Goal: Task Accomplishment & Management: Manage account settings

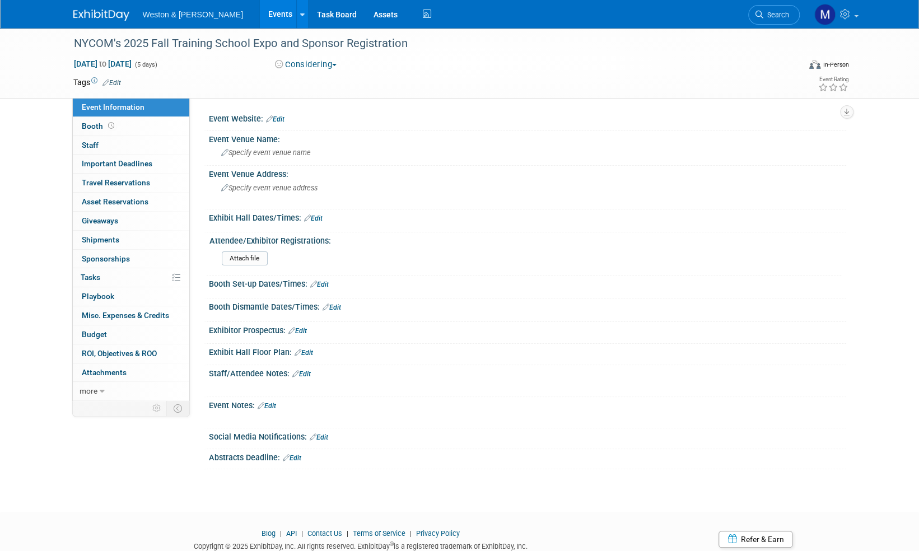
click at [94, 17] on img at bounding box center [101, 15] width 56 height 11
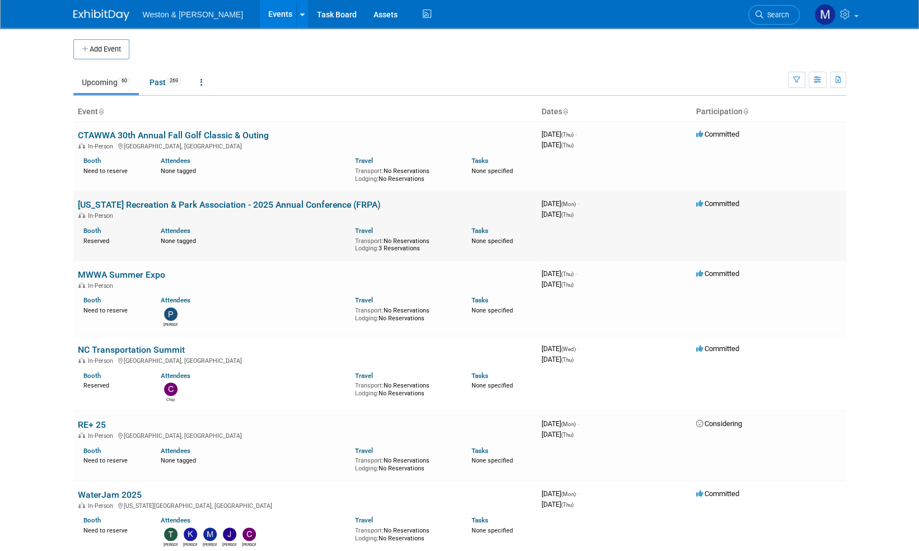
click at [269, 203] on link "[US_STATE] Recreation & Park Association - 2025 Annual Conference (FRPA)" at bounding box center [229, 204] width 303 height 11
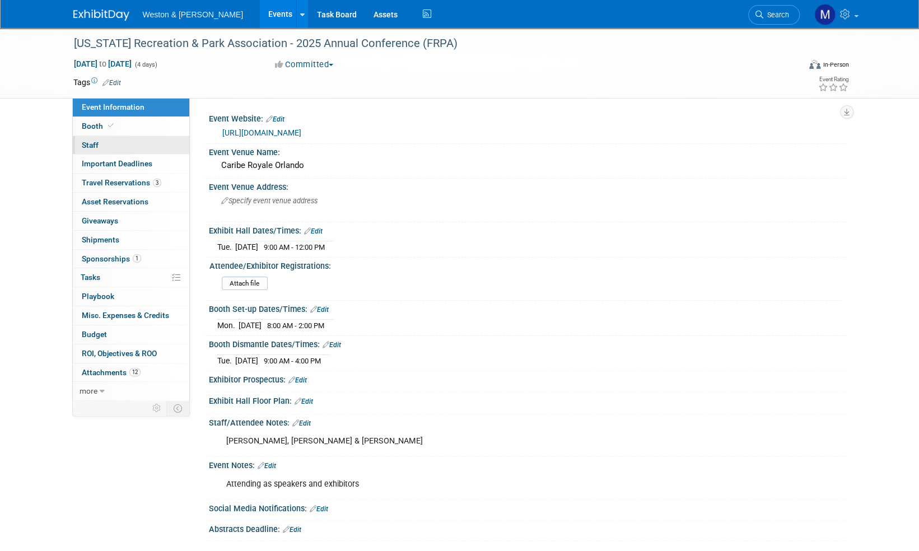
click at [91, 149] on span "Staff 0" at bounding box center [90, 145] width 17 height 9
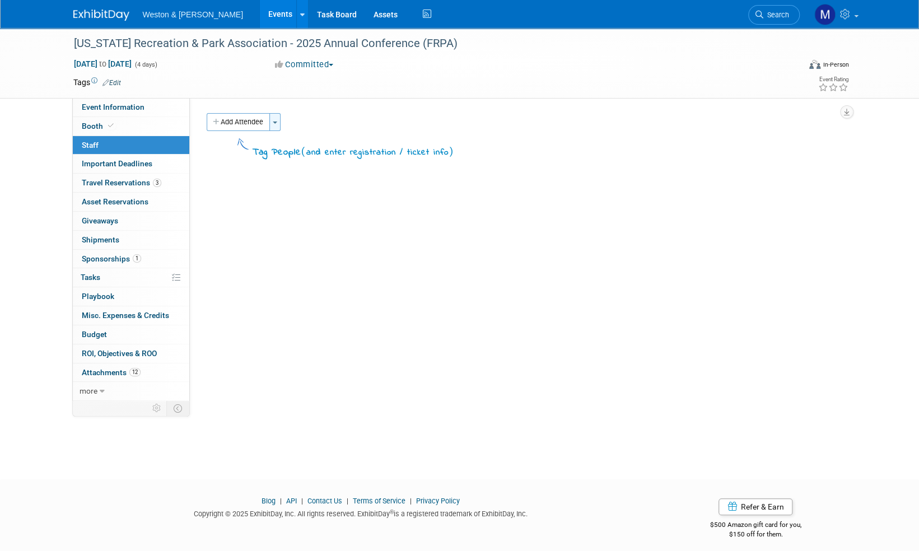
click at [279, 123] on button "Toggle Dropdown" at bounding box center [274, 122] width 11 height 18
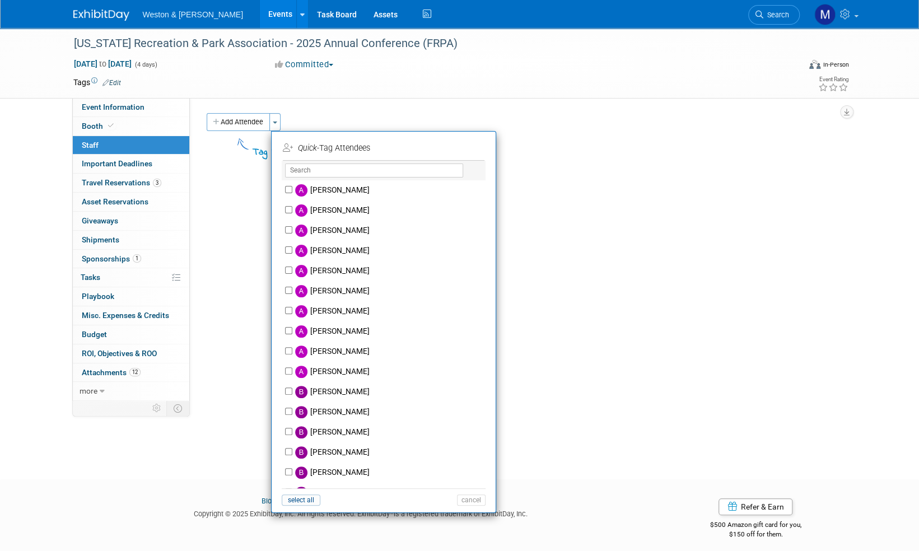
click at [35, 108] on div "[US_STATE] Recreation & Park Association - 2025 Annual Conference (FRPA) [DATE]…" at bounding box center [459, 243] width 919 height 431
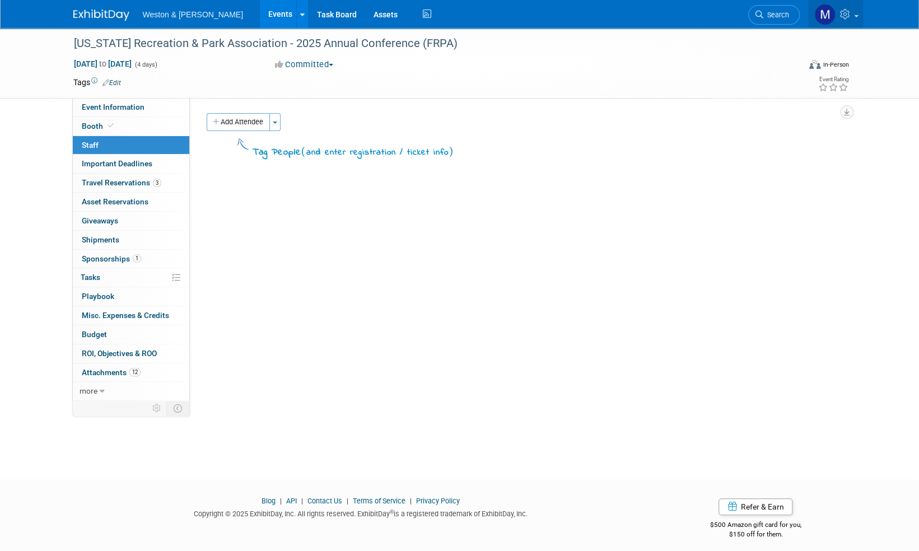
click at [855, 14] on link at bounding box center [835, 14] width 55 height 28
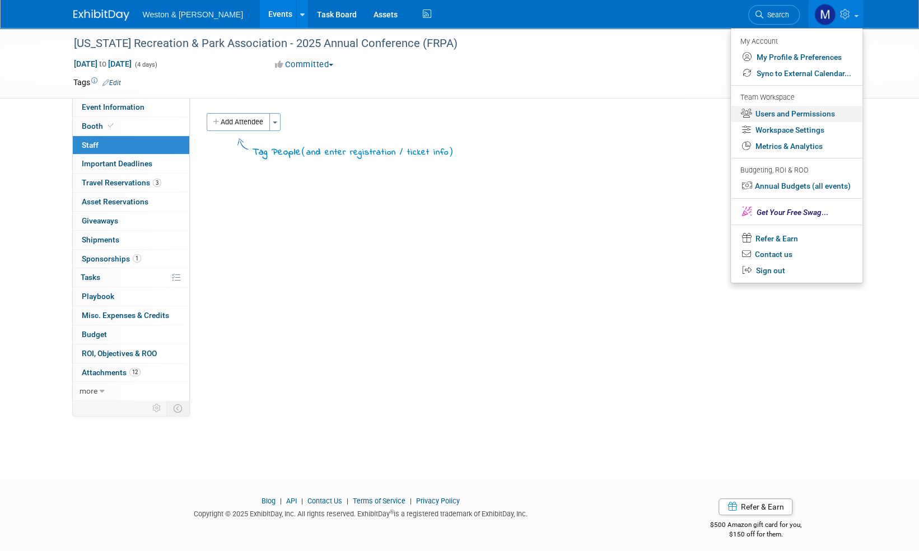
click at [790, 112] on link "Users and Permissions" at bounding box center [797, 114] width 132 height 16
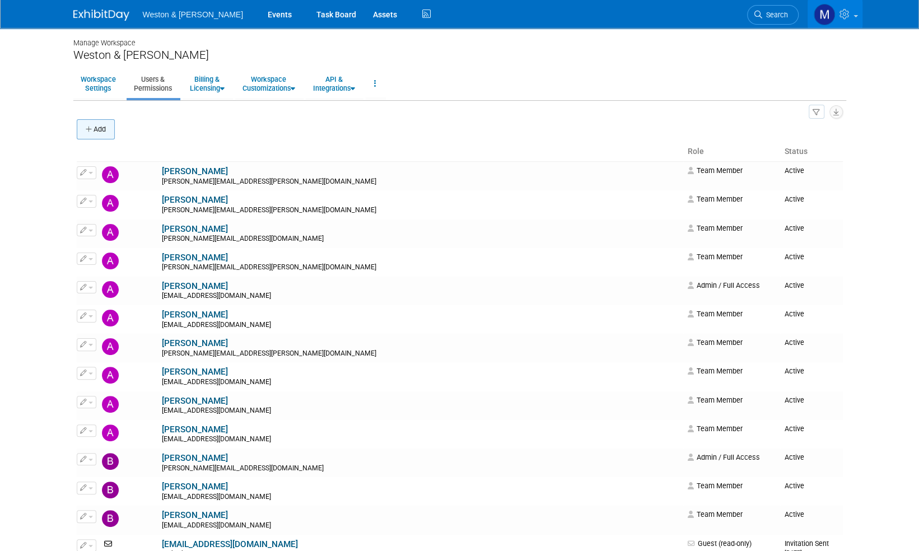
click at [103, 127] on button "Add" at bounding box center [96, 129] width 38 height 20
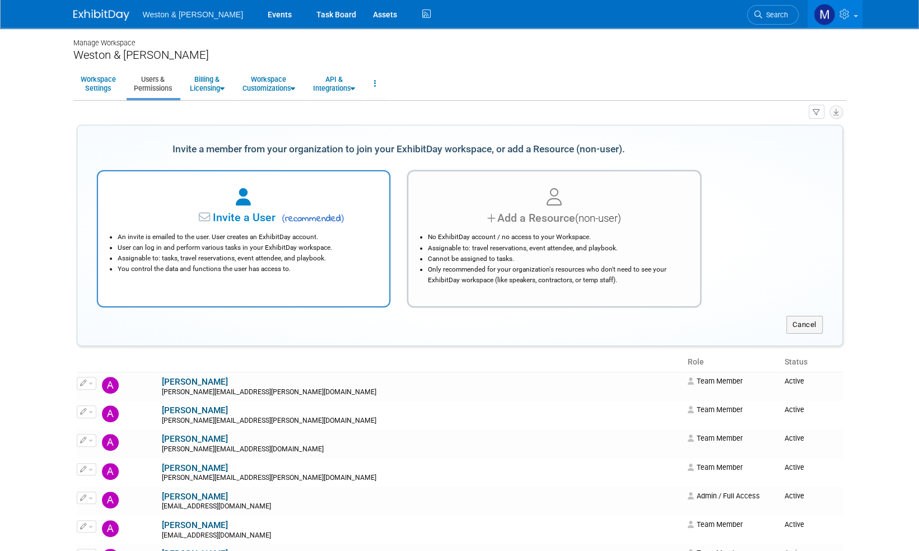
click at [237, 218] on span "Invite a User" at bounding box center [209, 217] width 133 height 13
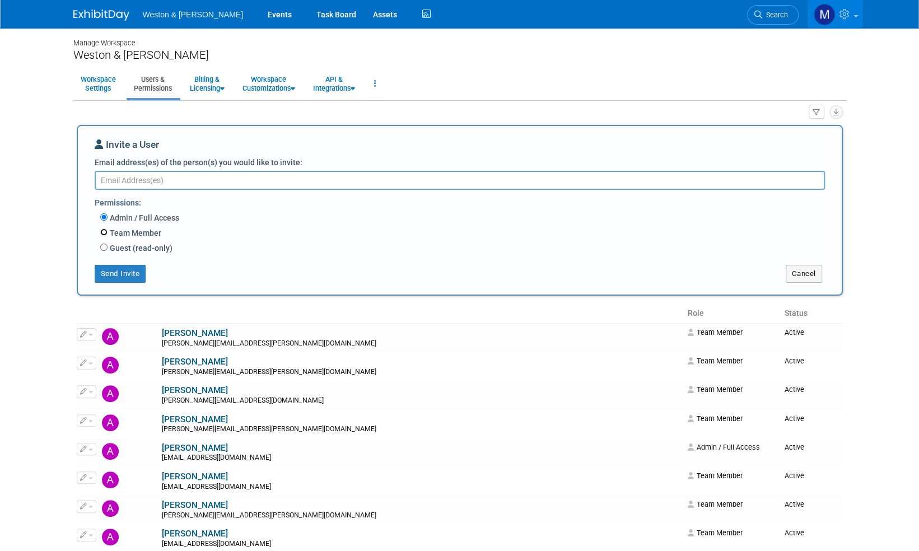
click at [103, 232] on input "Team Member" at bounding box center [103, 232] width 7 height 7
radio input "true"
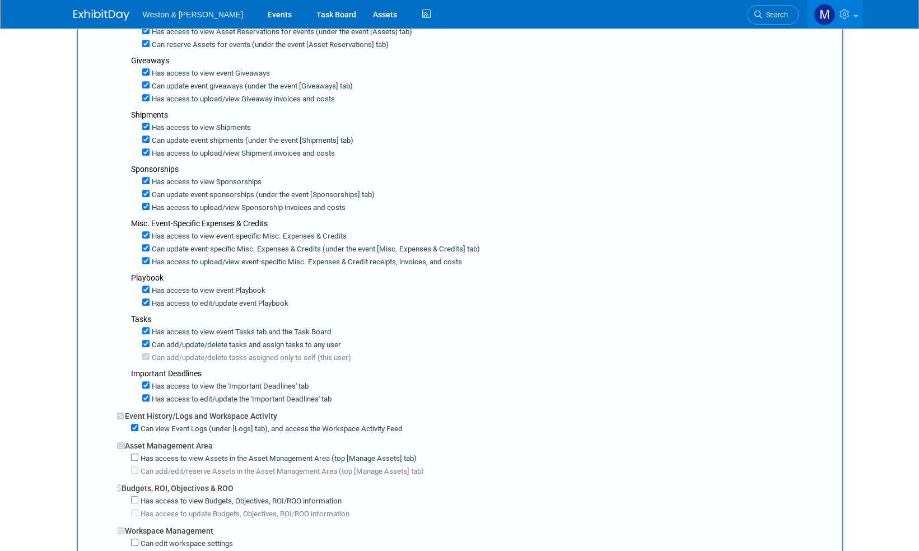
scroll to position [504, 0]
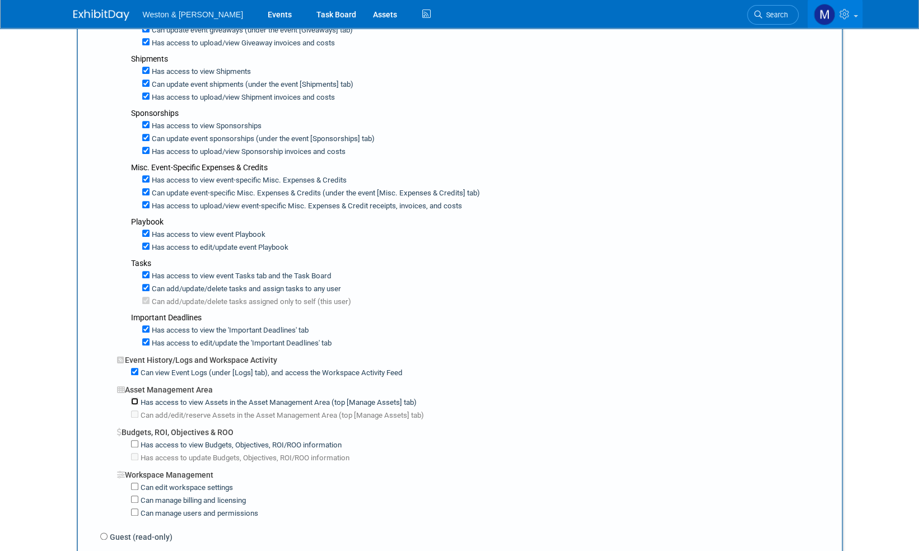
click at [134, 398] on input "Has access to view Assets in the Asset Management Area (top [Manage Assets] tab)" at bounding box center [134, 401] width 7 height 7
checkbox input "true"
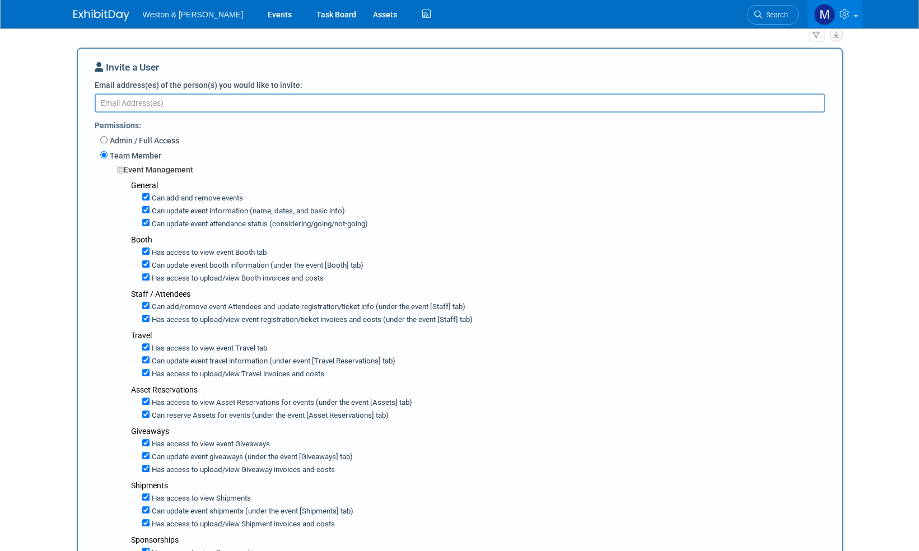
scroll to position [0, 0]
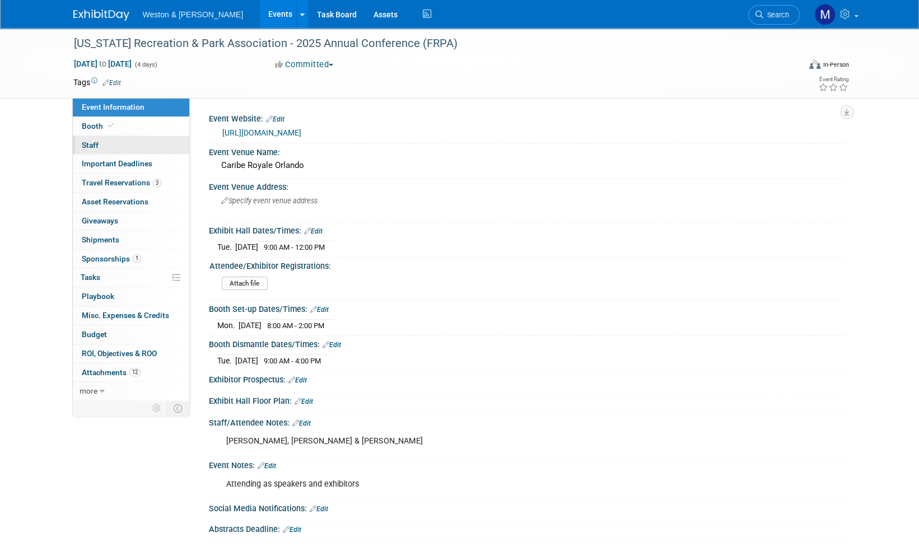
click at [87, 142] on span "Staff 0" at bounding box center [90, 145] width 17 height 9
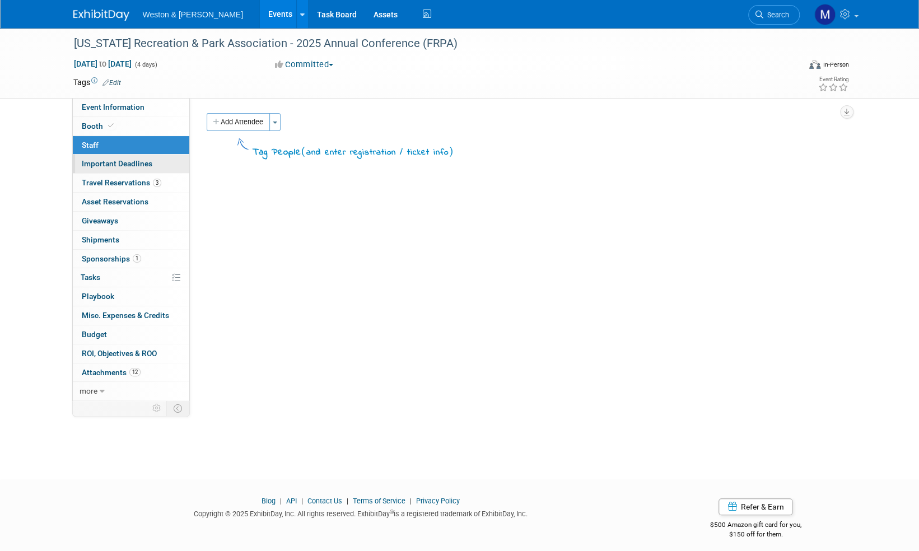
click at [119, 167] on span "Important Deadlines" at bounding box center [117, 163] width 71 height 9
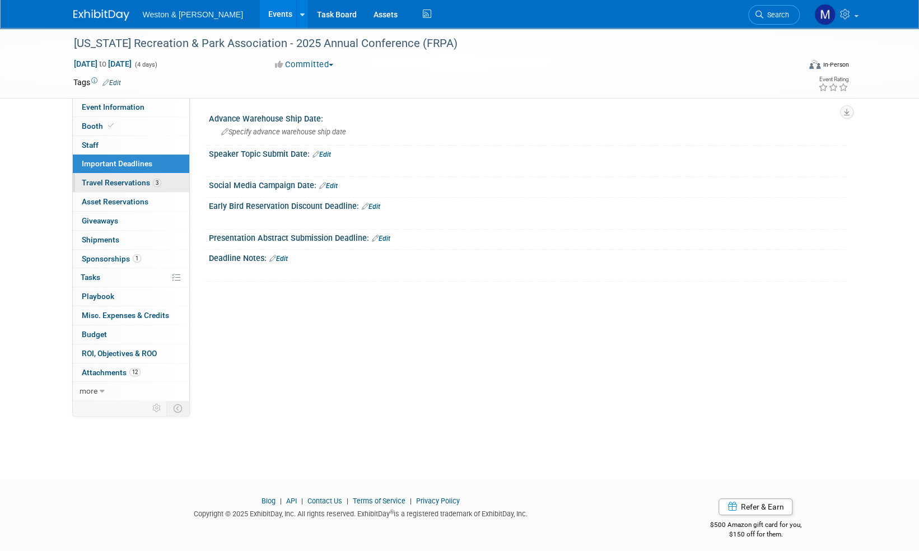
click at [124, 183] on span "Travel Reservations 3" at bounding box center [122, 182] width 80 height 9
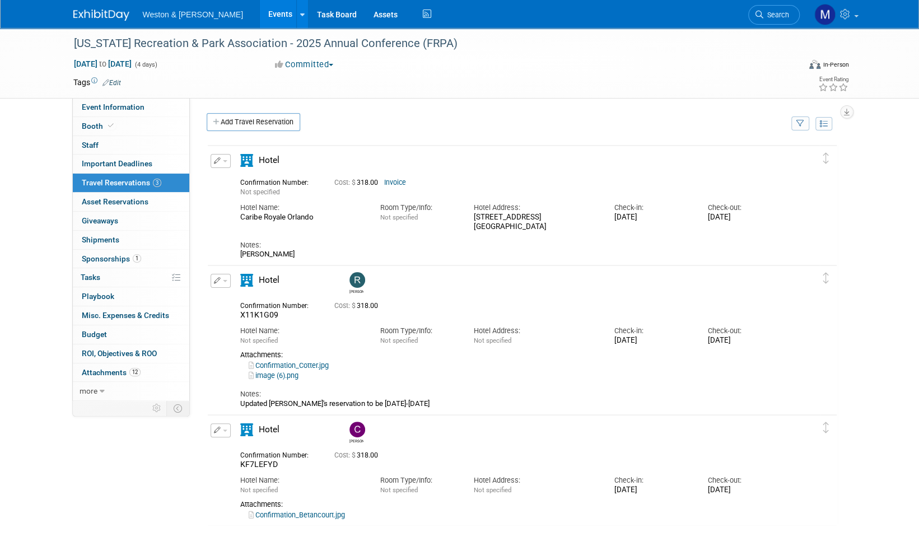
drag, startPoint x: 287, startPoint y: 254, endPoint x: 240, endPoint y: 257, distance: 47.7
click at [240, 257] on div "Cydnie Jones" at bounding box center [512, 254] width 544 height 9
drag, startPoint x: 240, startPoint y: 257, endPoint x: 316, endPoint y: 250, distance: 76.5
click at [316, 250] on div "Cydnie Jones" at bounding box center [512, 254] width 544 height 9
click at [43, 196] on div "Florida Recreation & Park Association - 2025 Annual Conference (FRPA) Aug 25, 2…" at bounding box center [459, 288] width 919 height 521
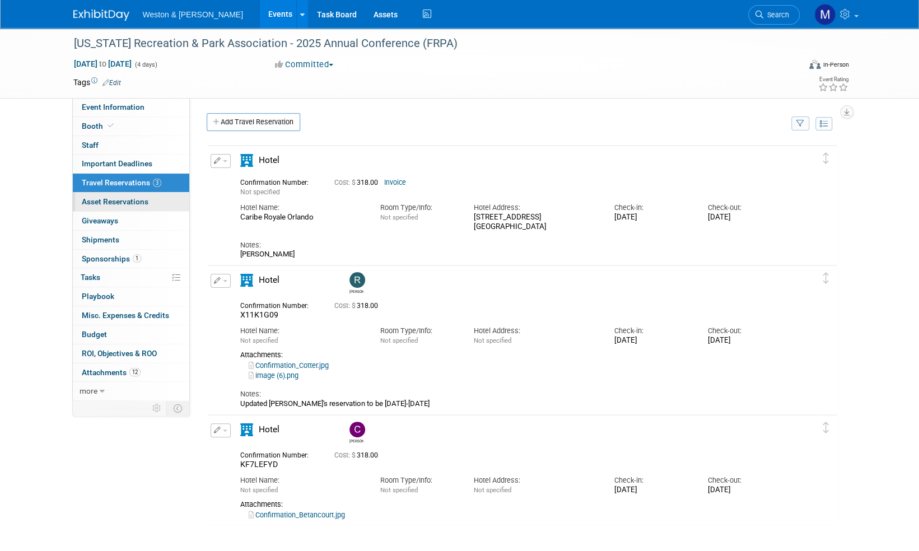
click at [138, 203] on span "Asset Reservations 0" at bounding box center [115, 201] width 67 height 9
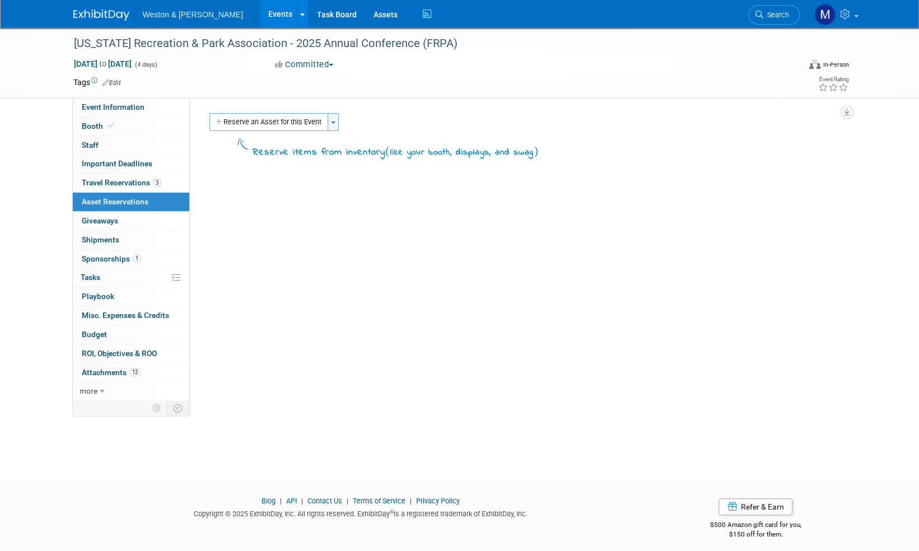
click at [328, 116] on button "Toggle Dropdown" at bounding box center [333, 122] width 11 height 18
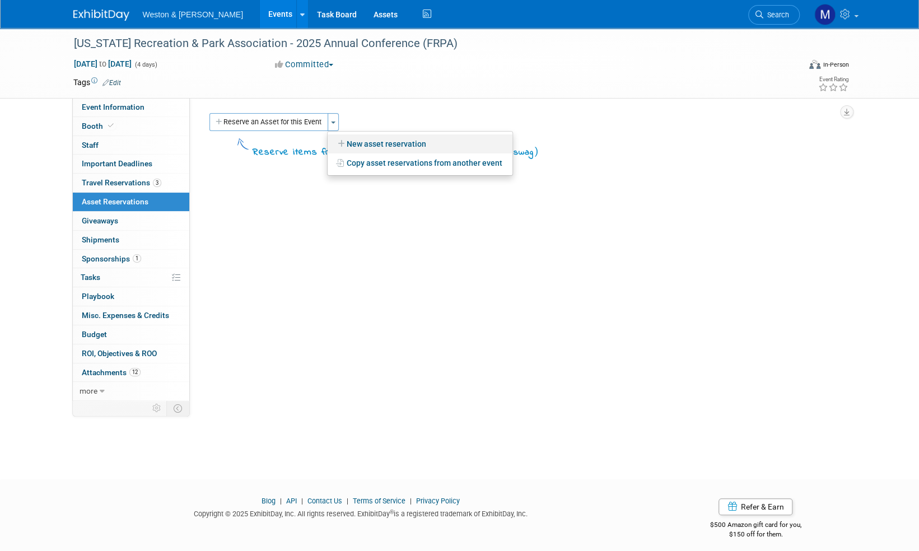
click at [366, 145] on link "New asset reservation" at bounding box center [420, 143] width 185 height 19
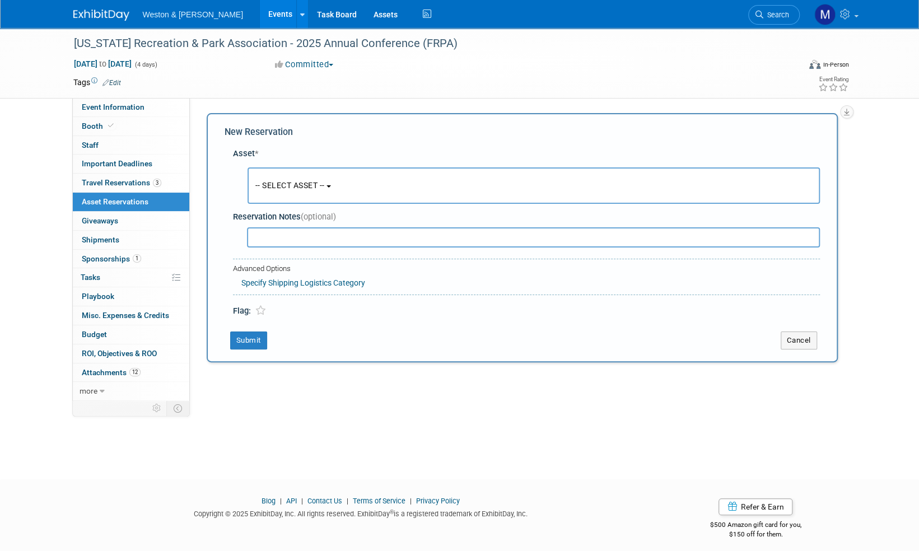
scroll to position [7, 0]
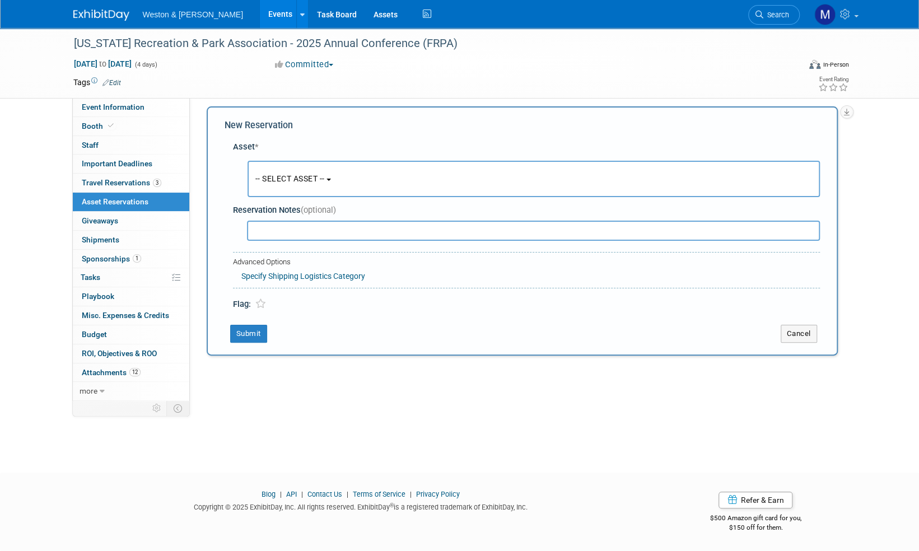
click at [337, 181] on button "-- SELECT ASSET --" at bounding box center [534, 179] width 572 height 36
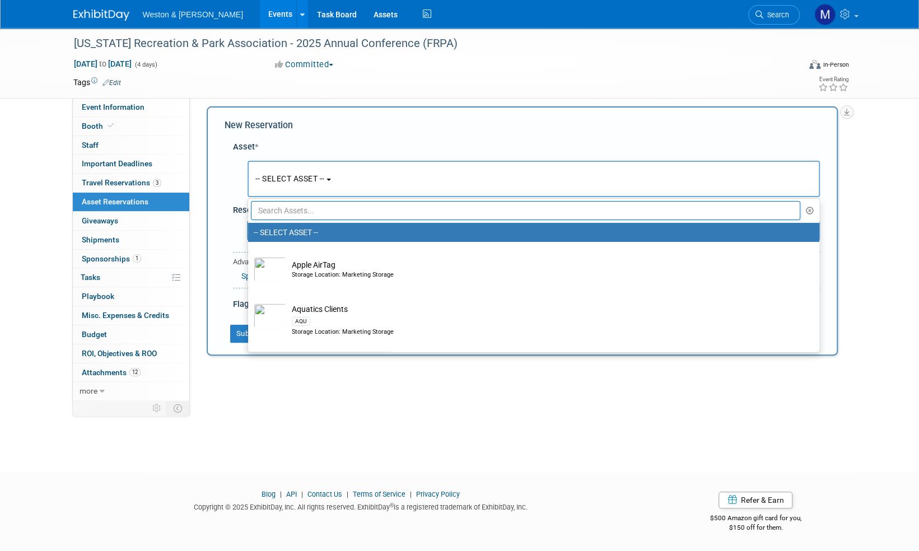
scroll to position [0, 0]
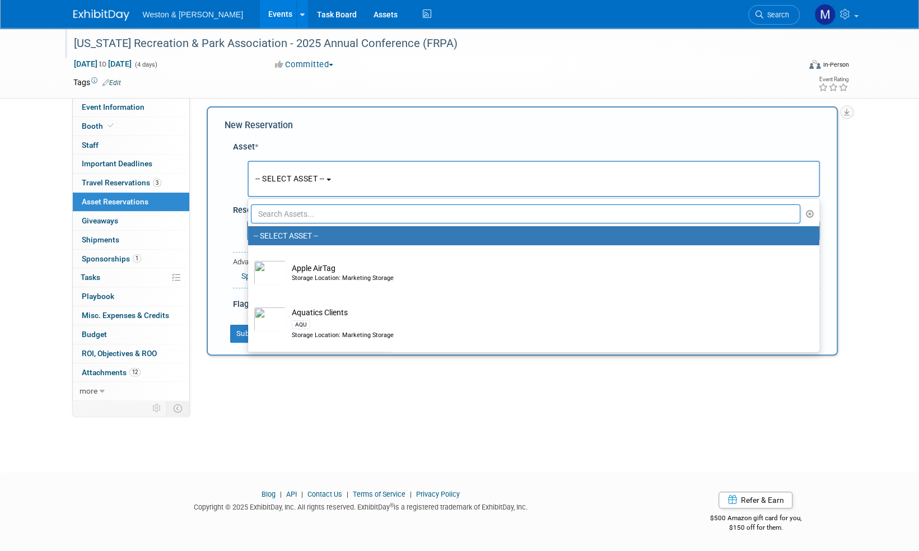
click at [711, 41] on div "[US_STATE] Recreation & Park Association - 2025 Annual Conference (FRPA)" at bounding box center [426, 44] width 713 height 20
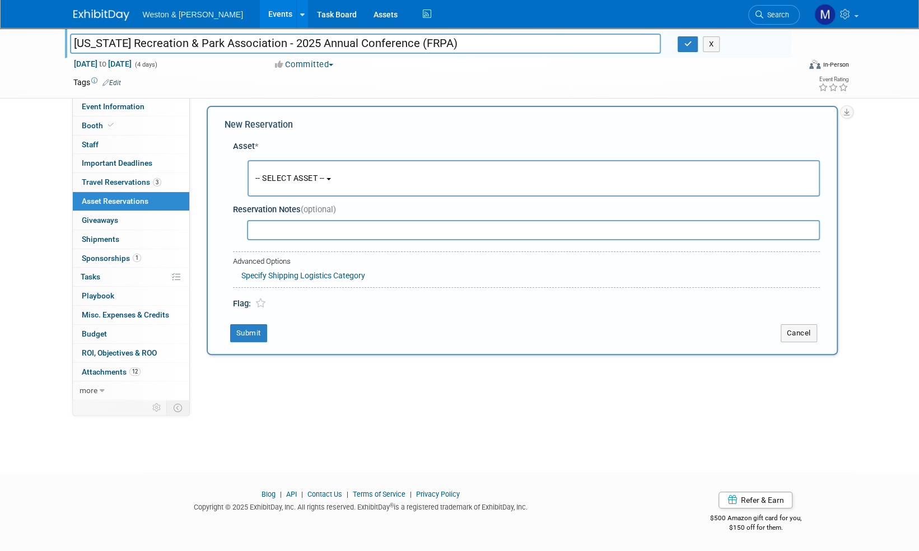
click at [886, 236] on div "Florida Recreation & Park Association - 2025 Annual Conference (FRPA) Florida R…" at bounding box center [459, 236] width 919 height 431
click at [797, 335] on button "Cancel" at bounding box center [799, 333] width 36 height 18
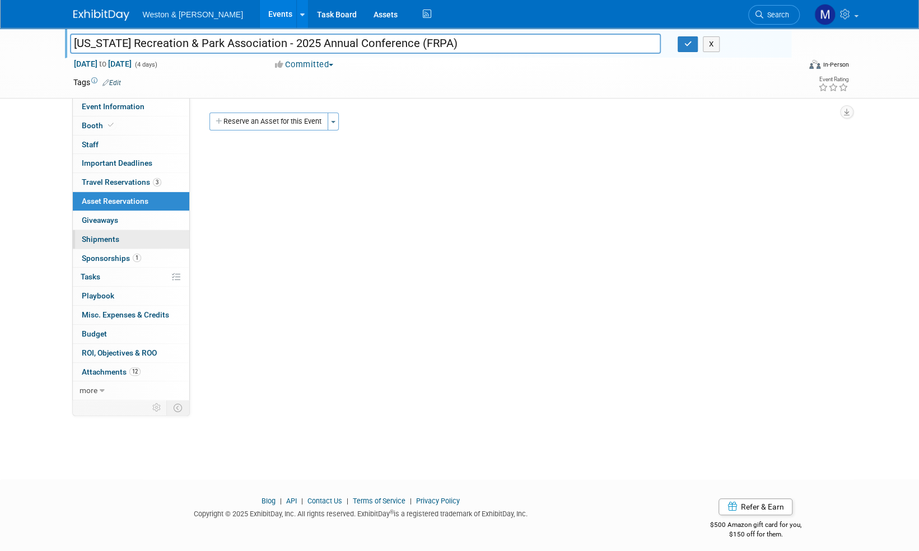
click at [97, 239] on span "Shipments 0" at bounding box center [101, 239] width 38 height 9
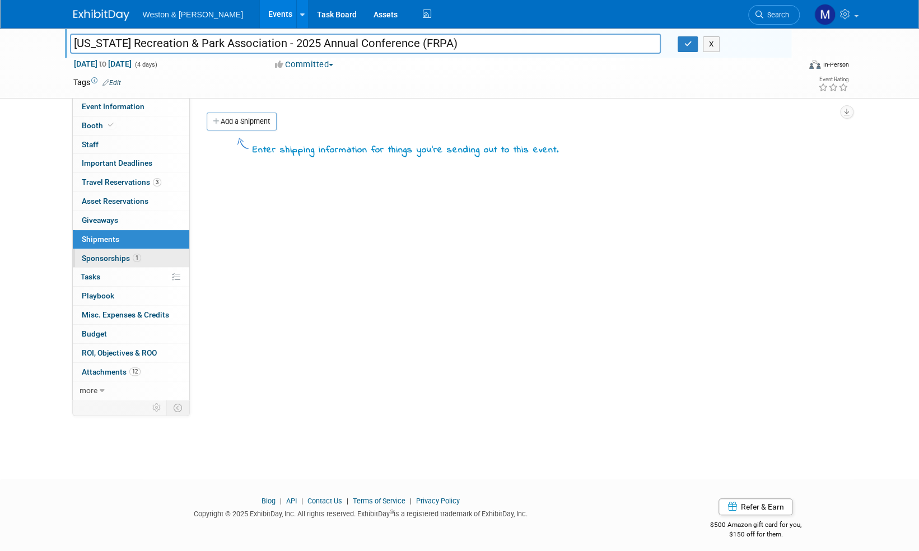
click at [99, 257] on span "Sponsorships 1" at bounding box center [111, 258] width 59 height 9
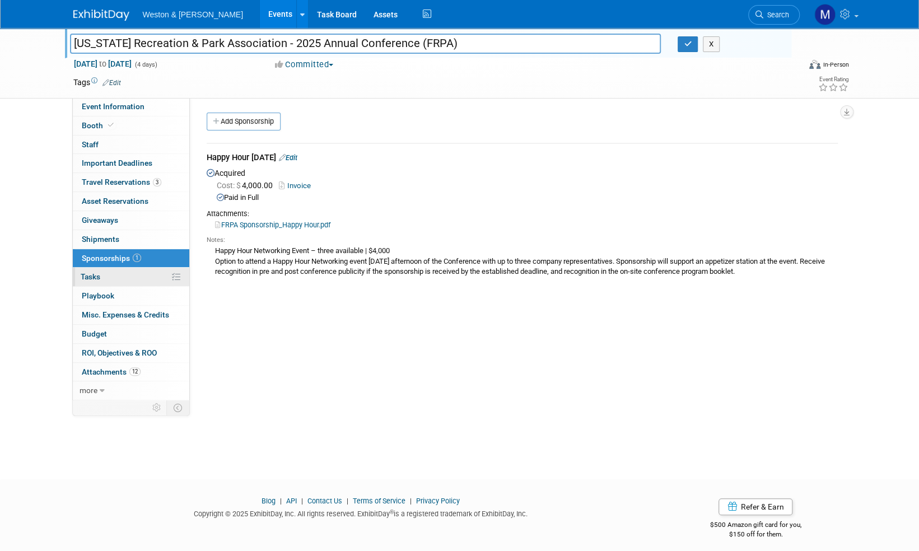
click at [92, 278] on span "Tasks 0%" at bounding box center [91, 276] width 20 height 9
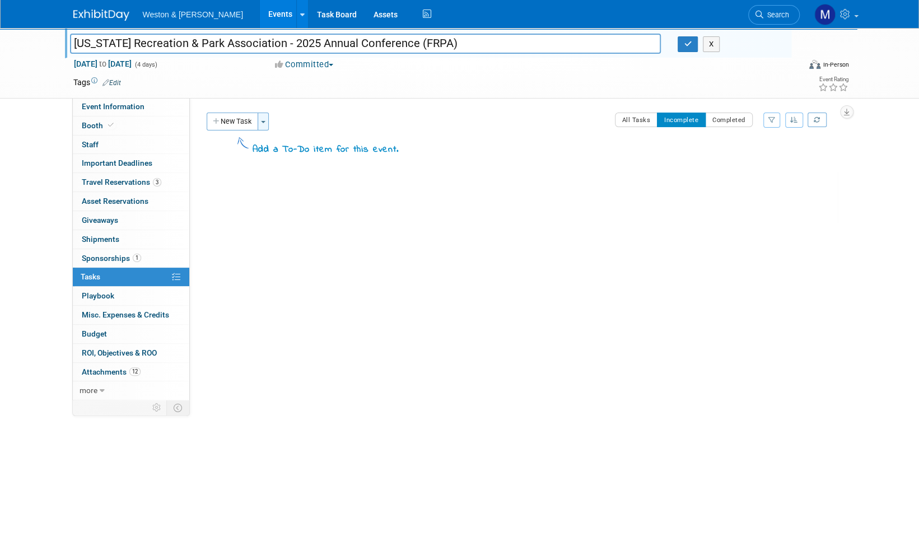
click at [264, 125] on button "Toggle Dropdown" at bounding box center [263, 122] width 11 height 18
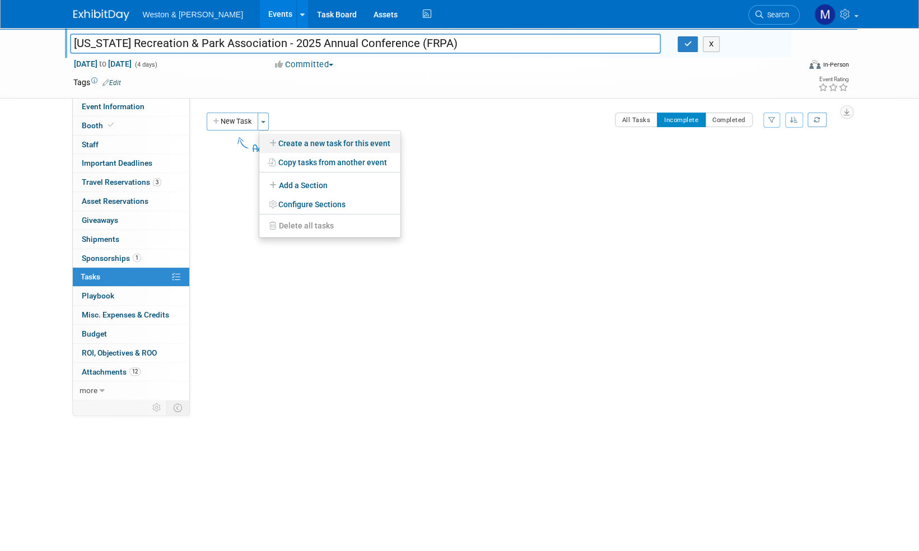
click at [327, 143] on link "Create a new task for this event" at bounding box center [329, 143] width 141 height 19
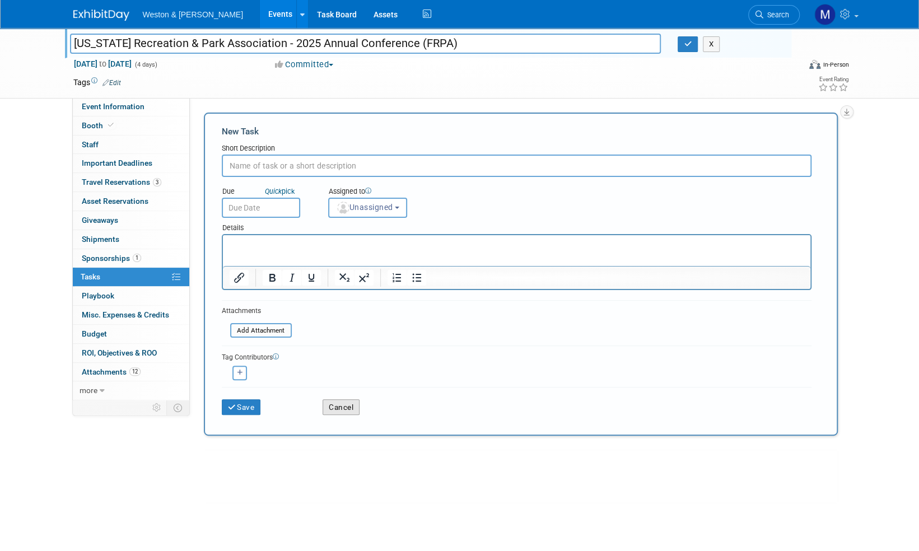
click at [333, 405] on button "Cancel" at bounding box center [341, 407] width 37 height 16
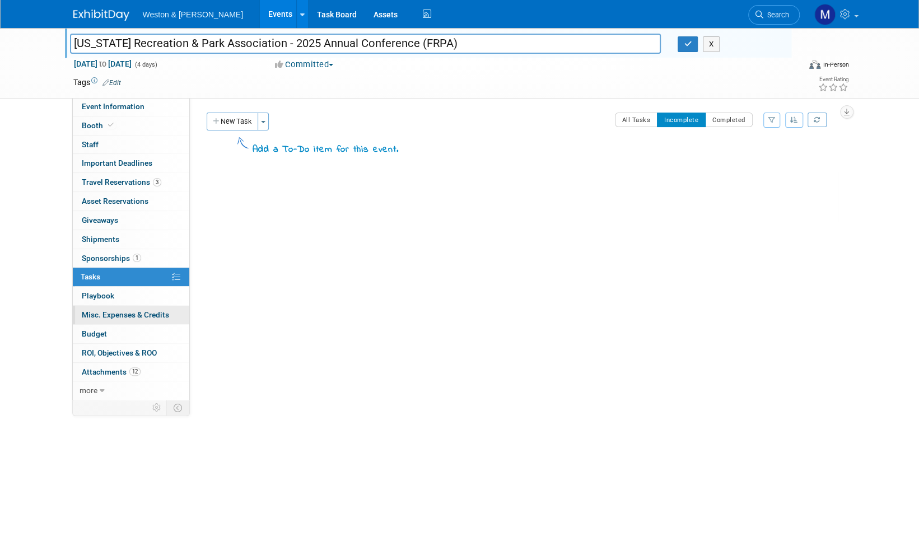
click at [103, 311] on span "Misc. Expenses & Credits 0" at bounding box center [125, 314] width 87 height 9
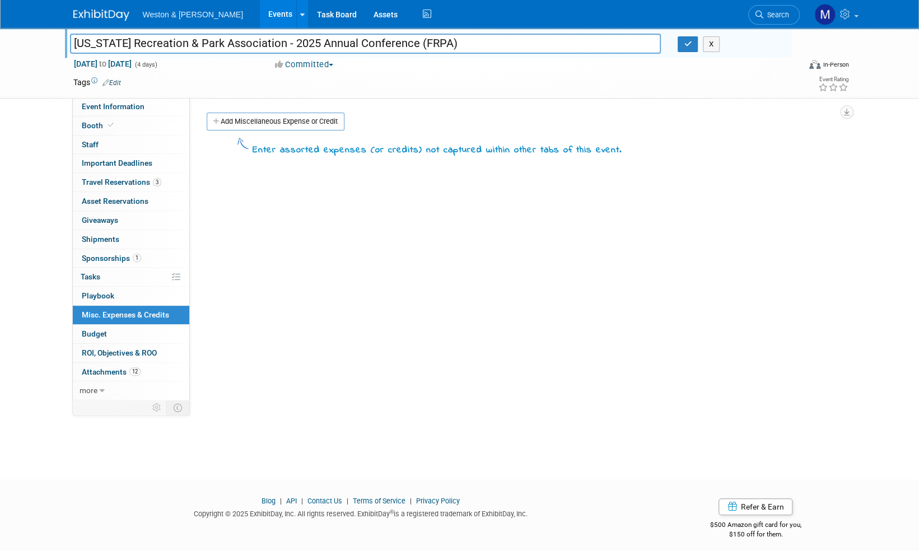
click at [32, 307] on div "Florida Recreation & Park Association - 2025 Annual Conference (FRPA) Florida R…" at bounding box center [459, 243] width 919 height 431
click at [129, 348] on span "ROI, Objectives & ROO 0" at bounding box center [119, 352] width 75 height 9
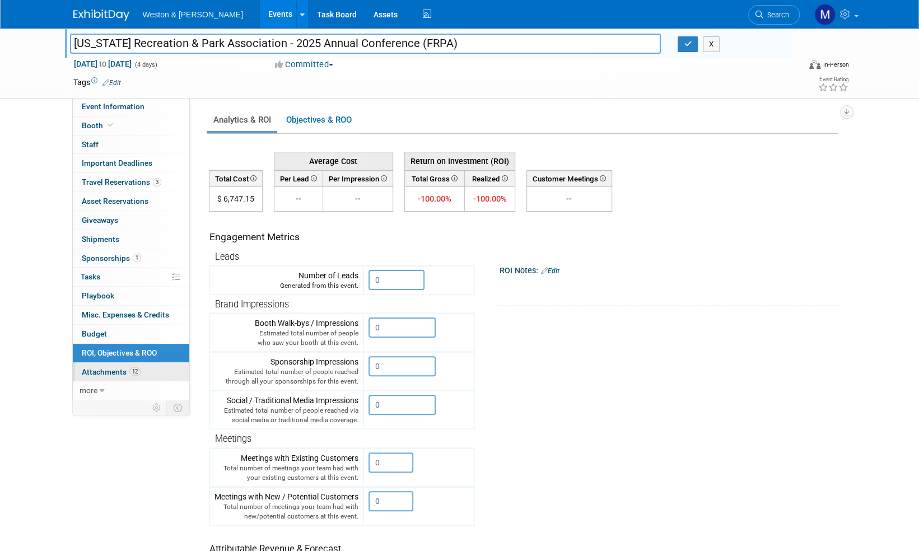
click at [114, 371] on span "Attachments 12" at bounding box center [111, 371] width 59 height 9
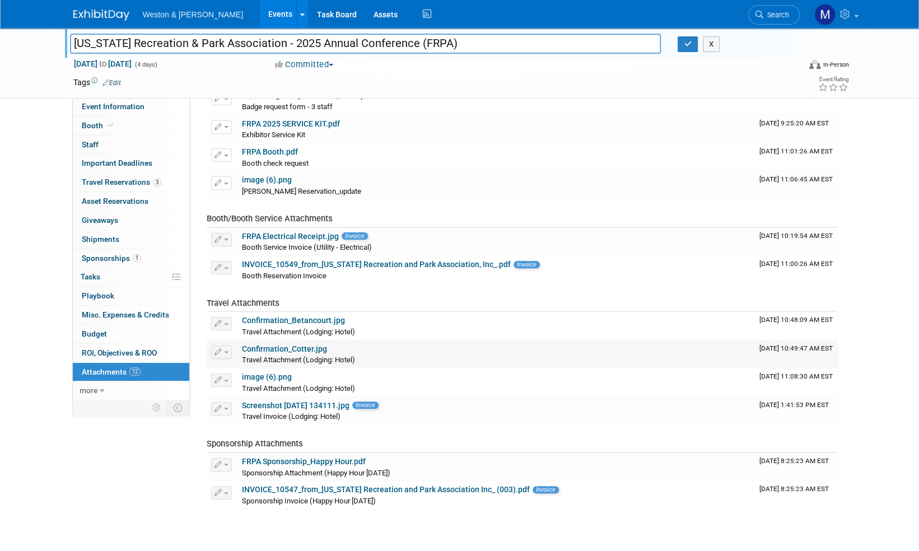
scroll to position [56, 0]
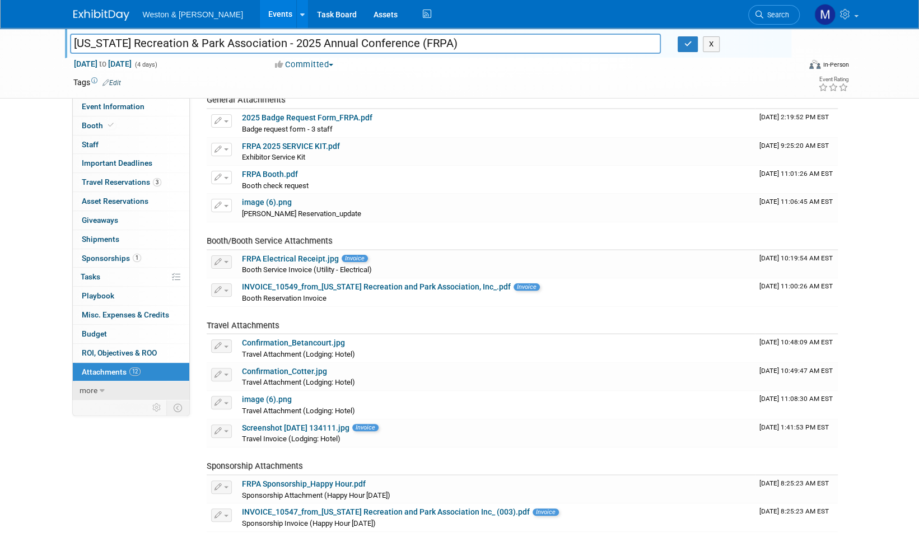
click at [102, 387] on icon at bounding box center [102, 391] width 5 height 8
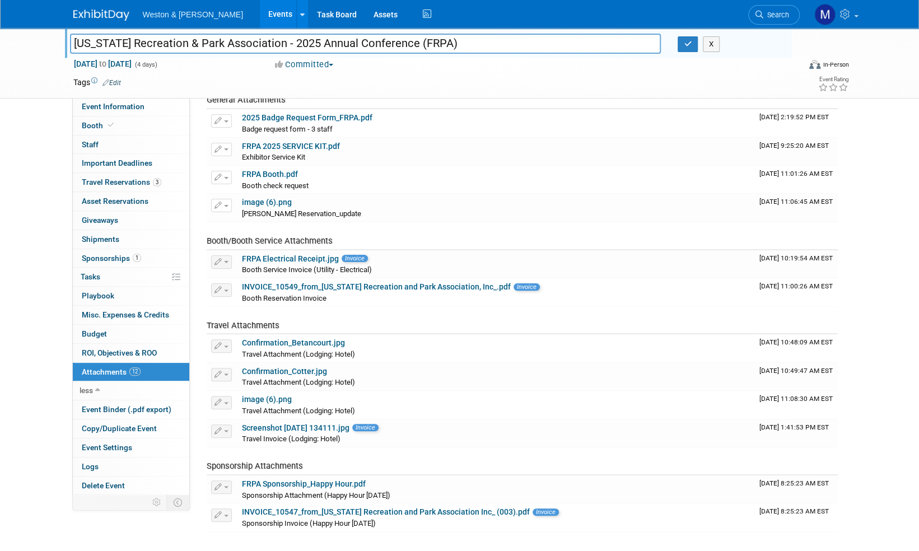
click at [16, 397] on div "Florida Recreation & Park Association - 2025 Annual Conference (FRPA) Florida R…" at bounding box center [459, 269] width 919 height 594
click at [90, 464] on span "Logs" at bounding box center [90, 466] width 17 height 9
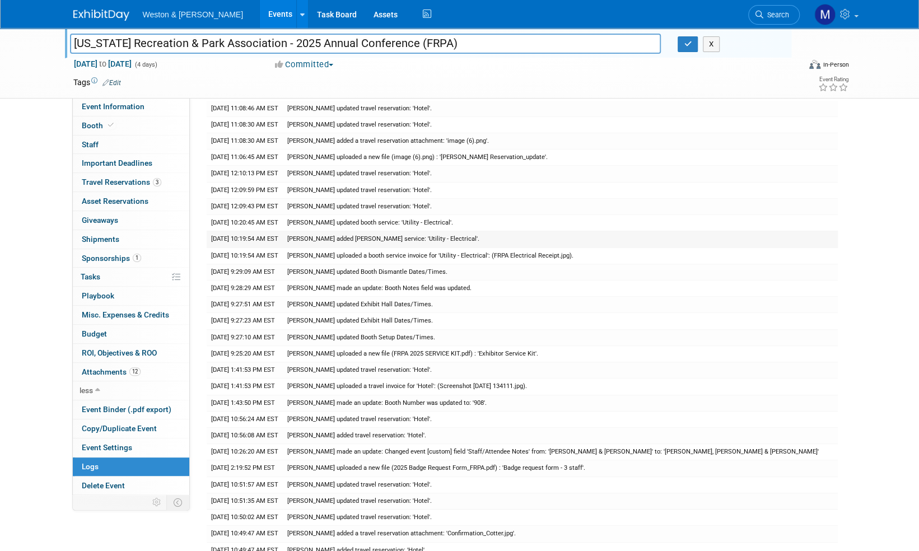
scroll to position [24, 0]
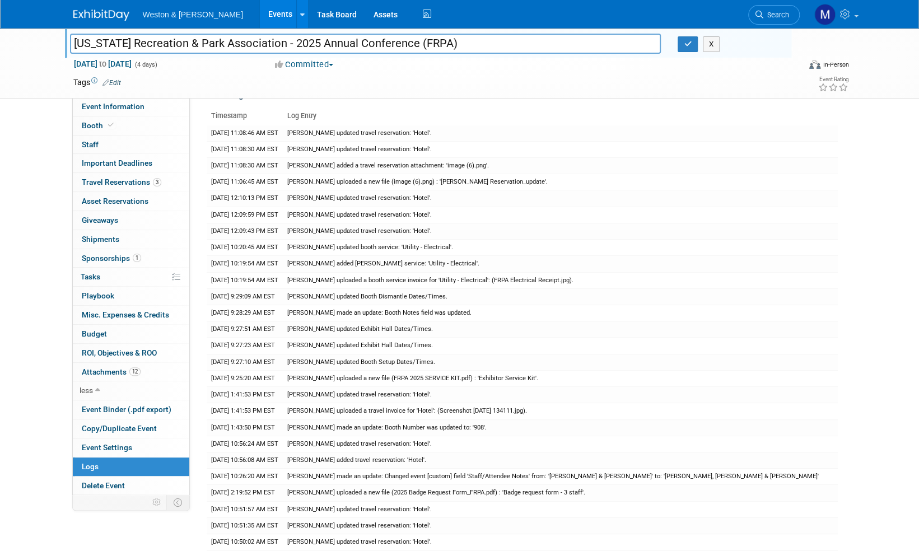
click at [28, 431] on div "Florida Recreation & Park Association - 2025 Annual Conference (FRPA) Florida R…" at bounding box center [459, 456] width 919 height 905
click at [21, 132] on div "Florida Recreation & Park Association - 2025 Annual Conference (FRPA) Florida R…" at bounding box center [459, 456] width 919 height 905
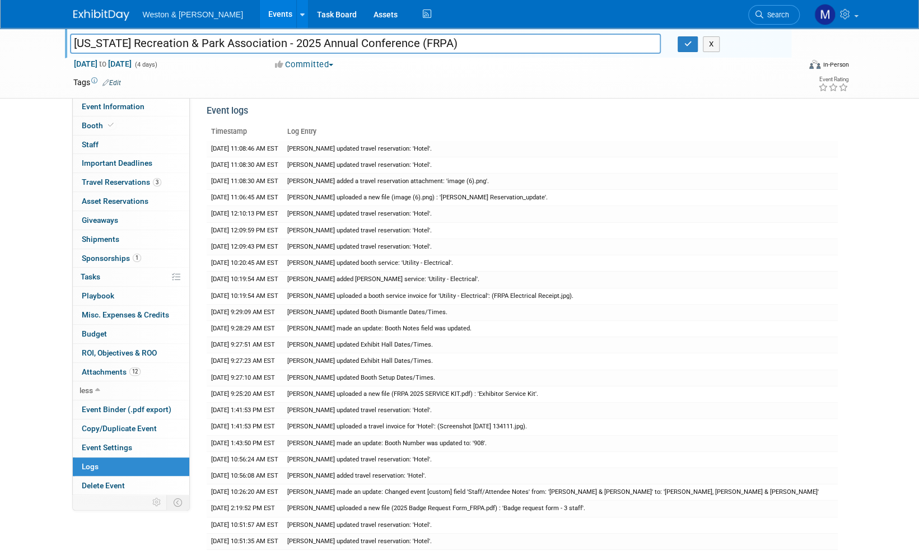
scroll to position [0, 0]
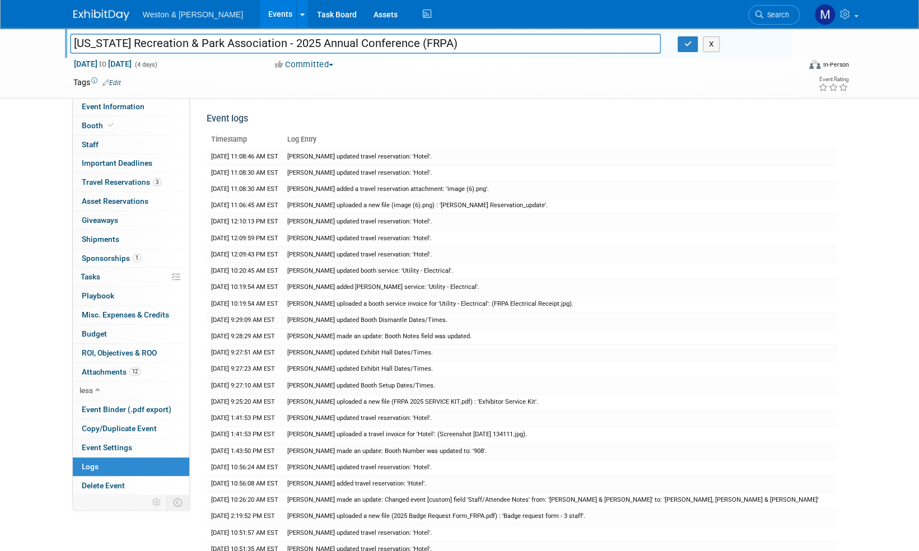
click at [108, 20] on img at bounding box center [101, 15] width 56 height 11
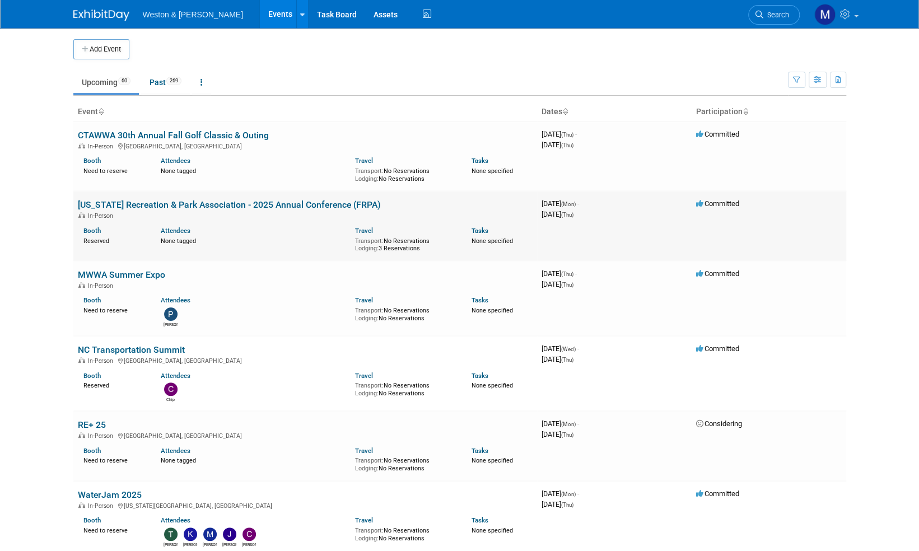
click at [253, 204] on link "[US_STATE] Recreation & Park Association - 2025 Annual Conference (FRPA)" at bounding box center [229, 204] width 303 height 11
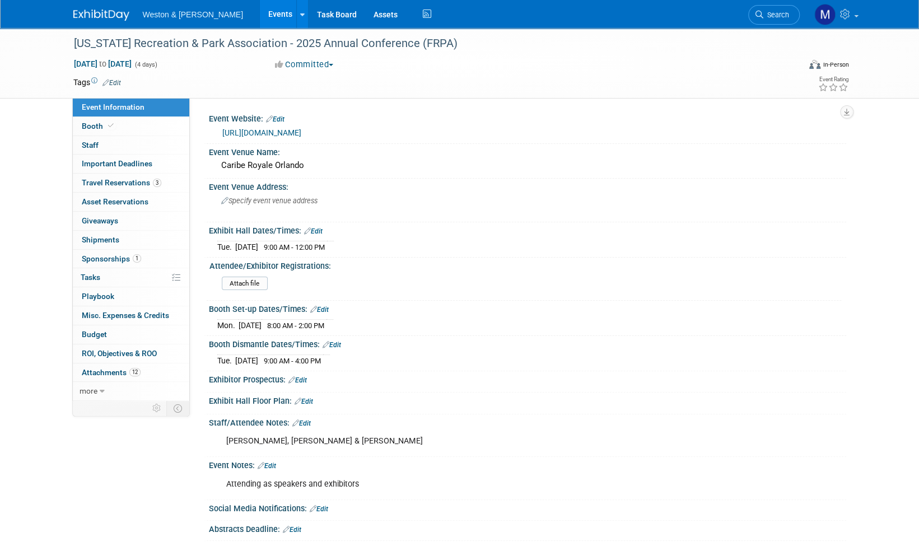
click at [120, 79] on link "Edit" at bounding box center [112, 83] width 18 height 8
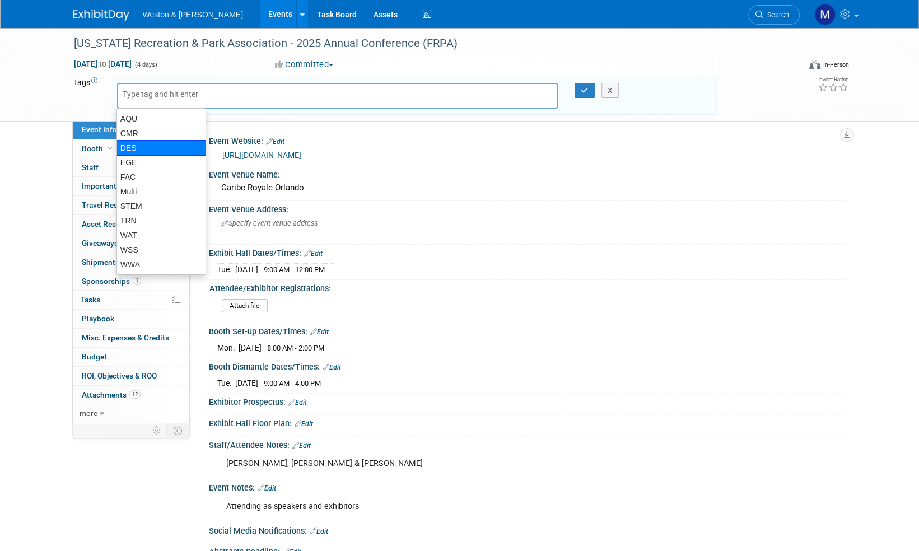
click at [132, 142] on div "DES" at bounding box center [162, 148] width 90 height 16
type input "DES"
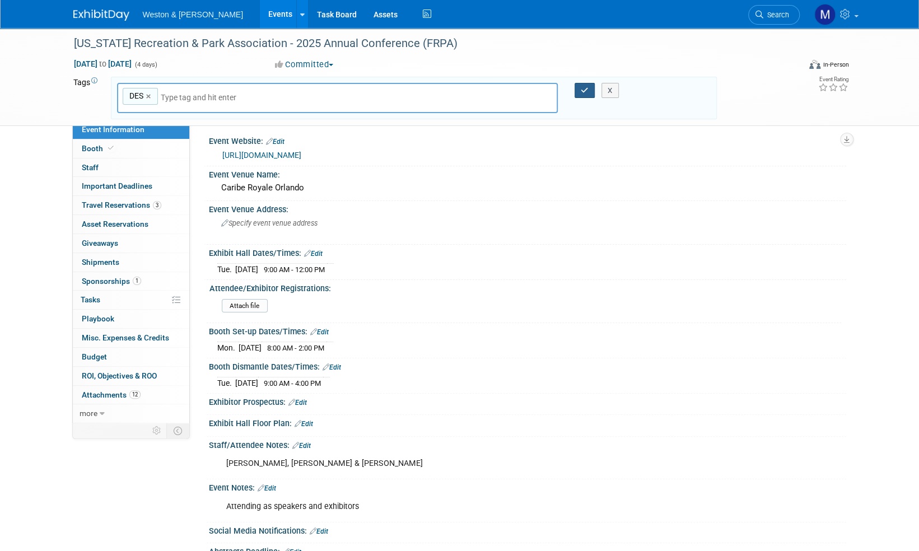
click at [585, 89] on icon "button" at bounding box center [585, 90] width 8 height 7
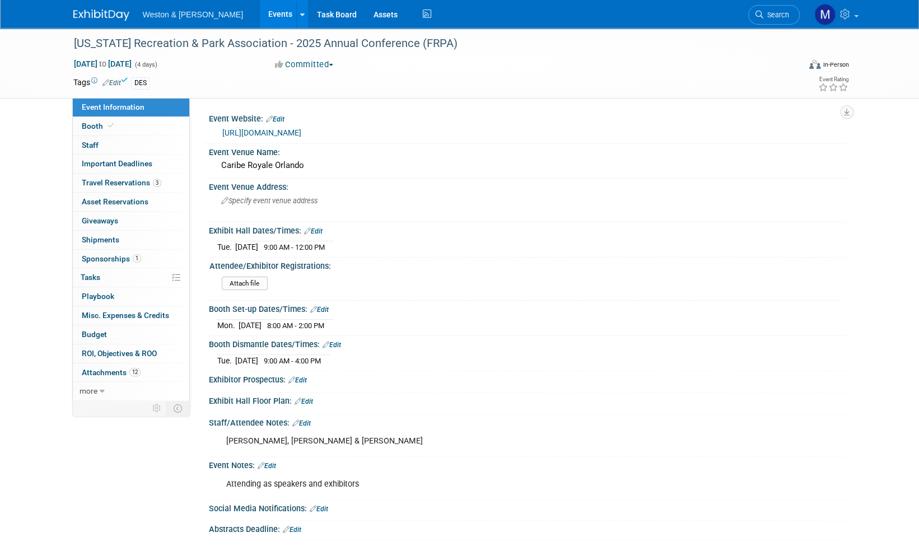
click at [20, 63] on div "Florida Recreation & Park Association - 2025 Annual Conference (FRPA) Aug 25, 2…" at bounding box center [459, 63] width 919 height 71
click at [86, 13] on img at bounding box center [101, 15] width 56 height 11
